Goal: Task Accomplishment & Management: Use online tool/utility

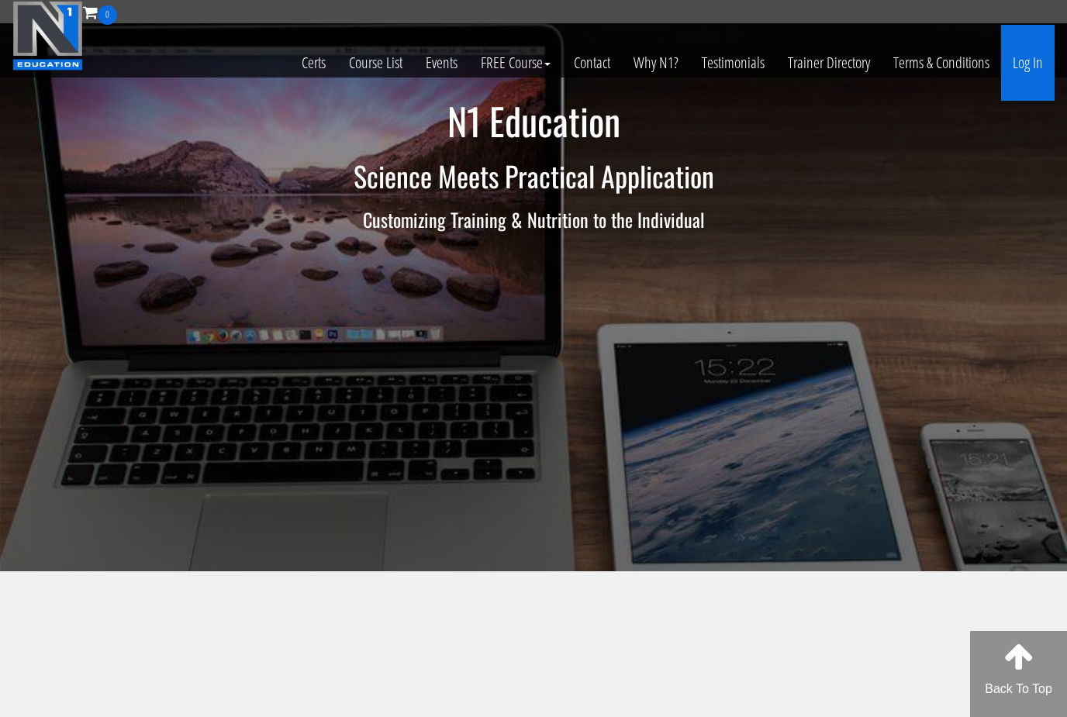
click at [1029, 63] on link "Log In" at bounding box center [1027, 63] width 53 height 76
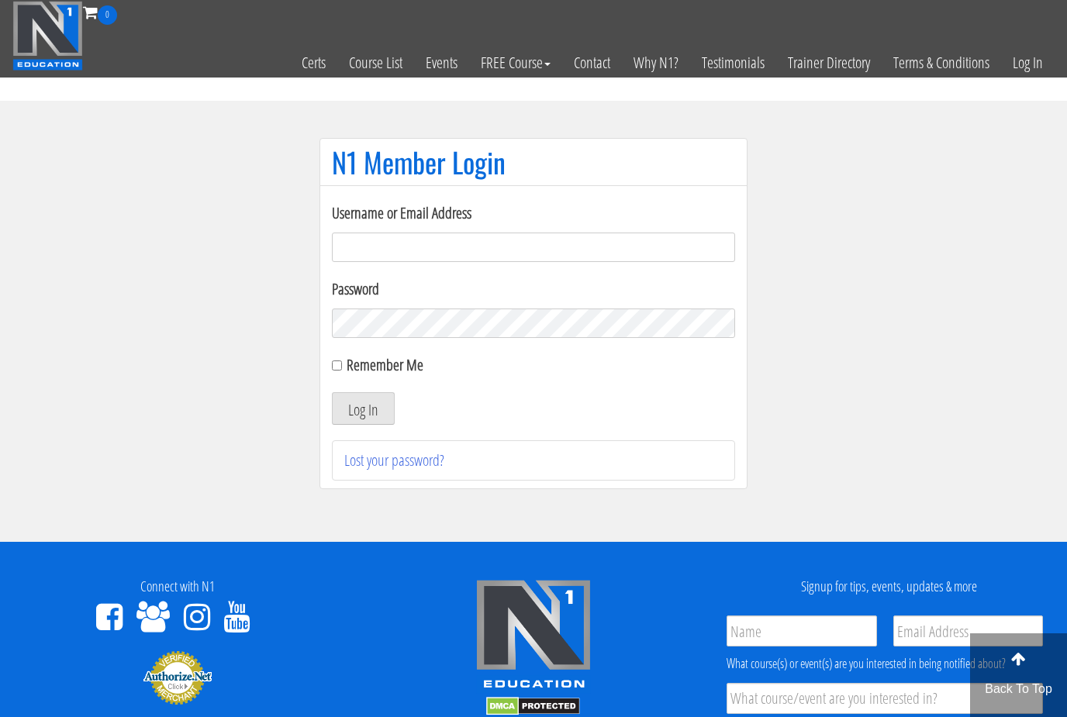
type input "lewiswilsonpt@gmail.com"
click at [363, 409] on button "Log In" at bounding box center [363, 408] width 63 height 33
click at [378, 400] on button "Log In" at bounding box center [363, 408] width 63 height 33
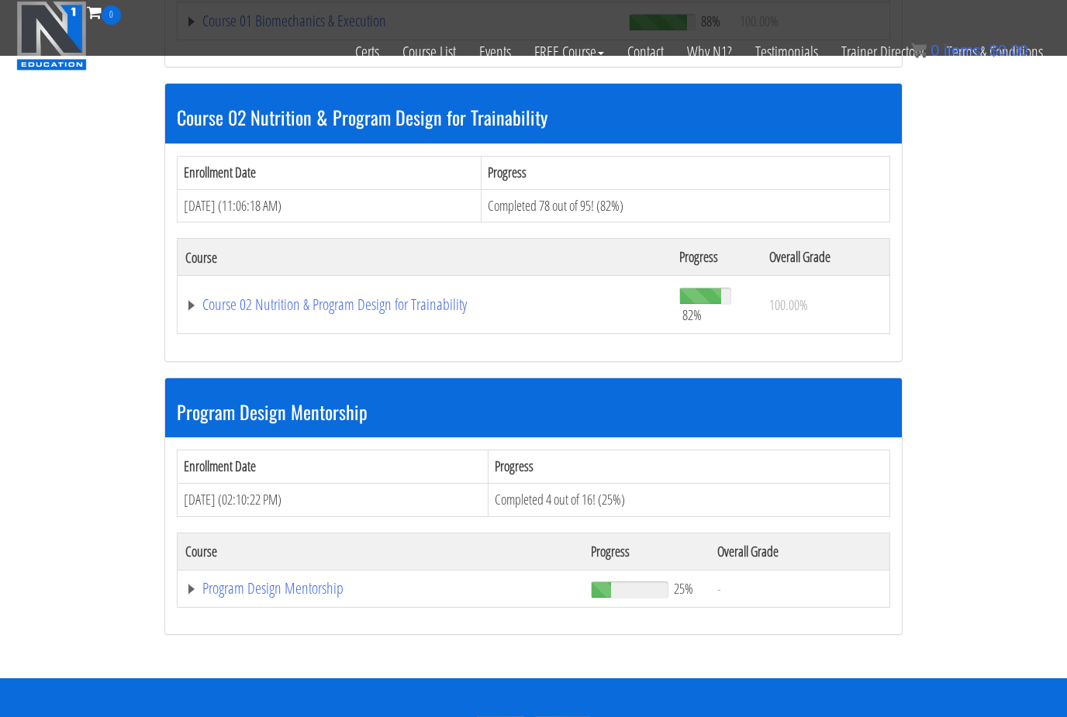
scroll to position [967, 0]
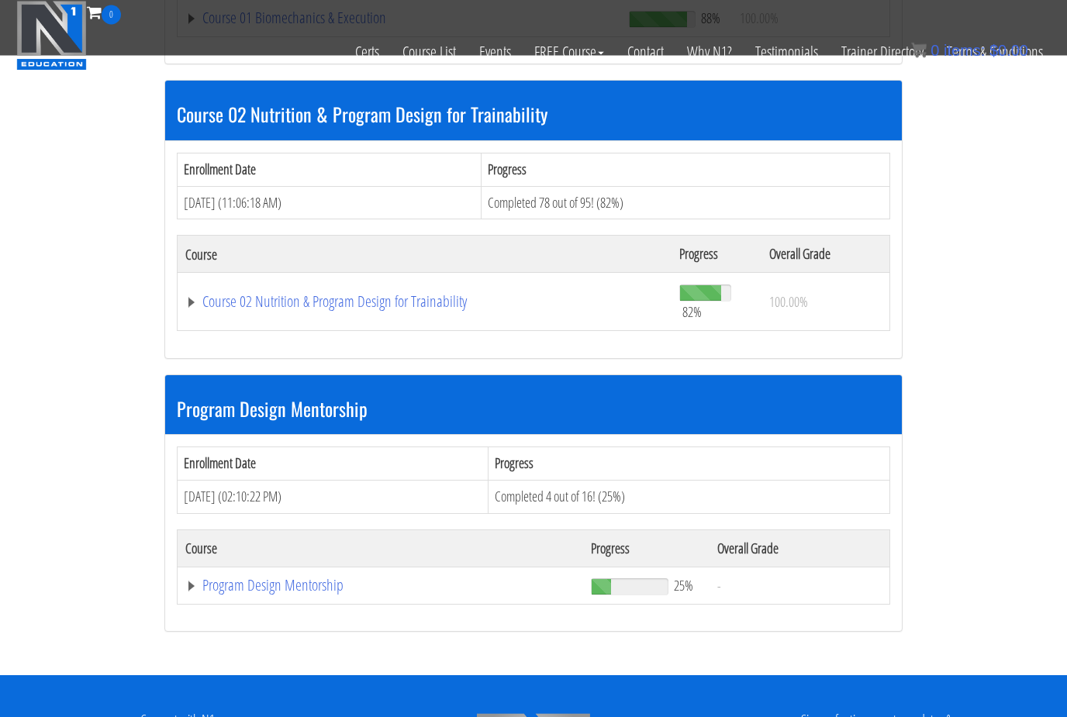
click at [226, 608] on div "Enrollment Date Progress Jun 26, 2025 (02:10:22 PM) Completed 4 out of 16! (25%…" at bounding box center [533, 534] width 736 height 196
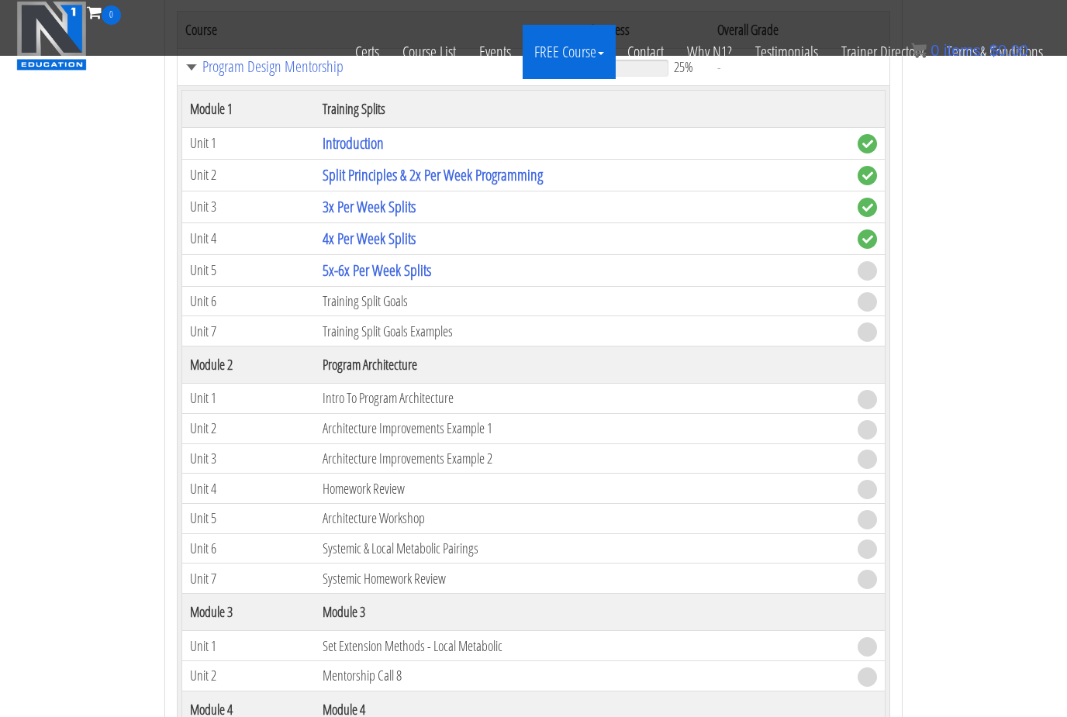
scroll to position [1478, 0]
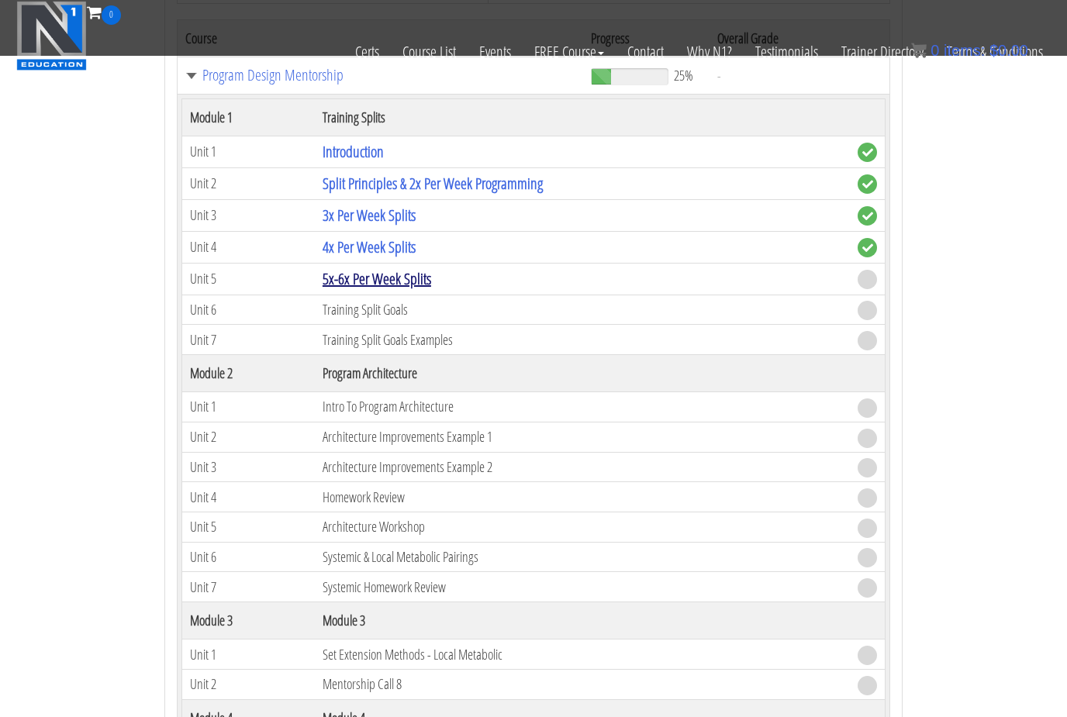
click at [395, 279] on link "5x-6x Per Week Splits" at bounding box center [376, 278] width 109 height 21
